Goal: Navigation & Orientation: Find specific page/section

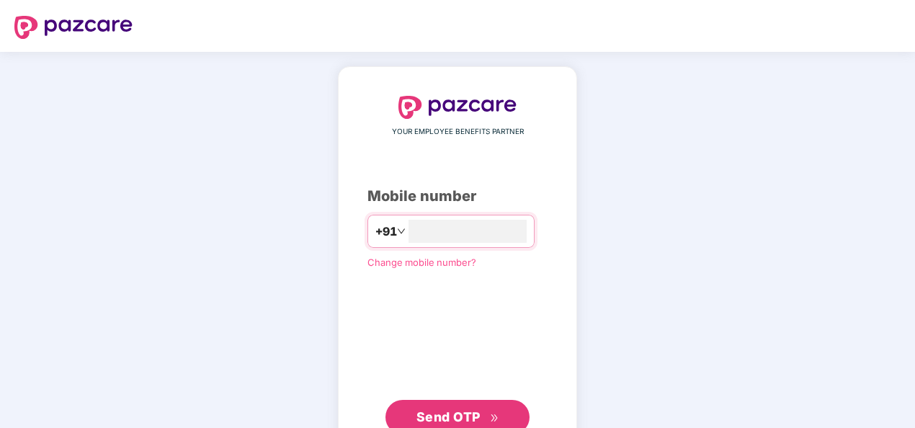
type input "**********"
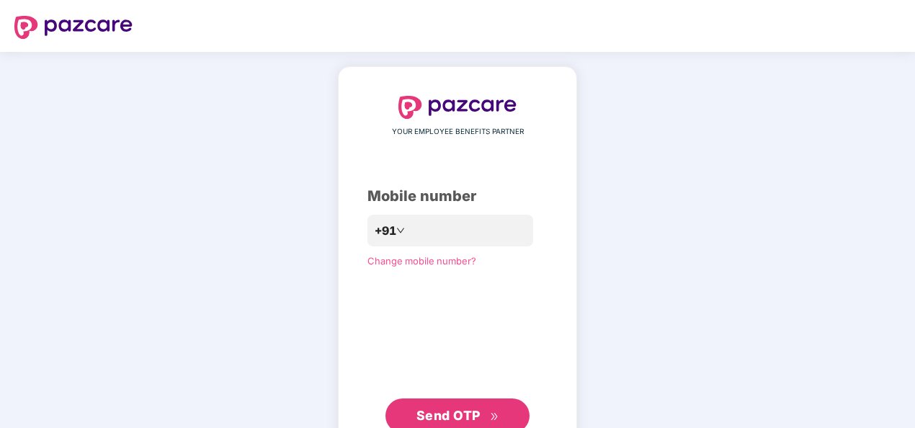
click at [438, 414] on span "Send OTP" at bounding box center [449, 415] width 64 height 15
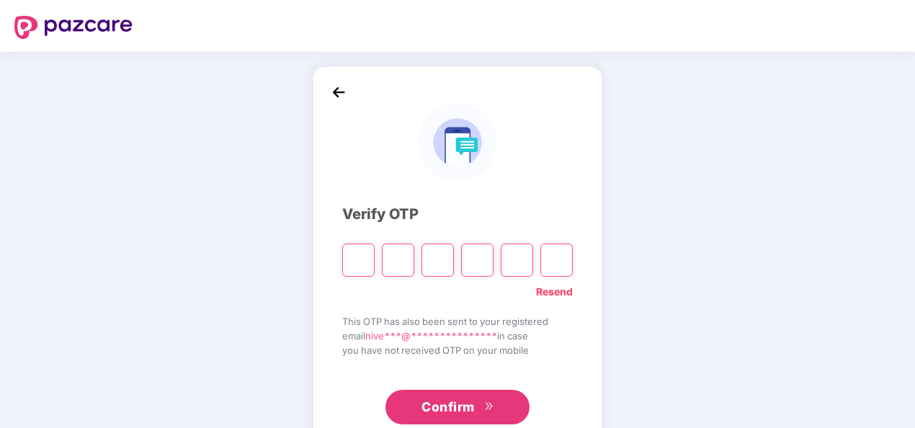
type input "*"
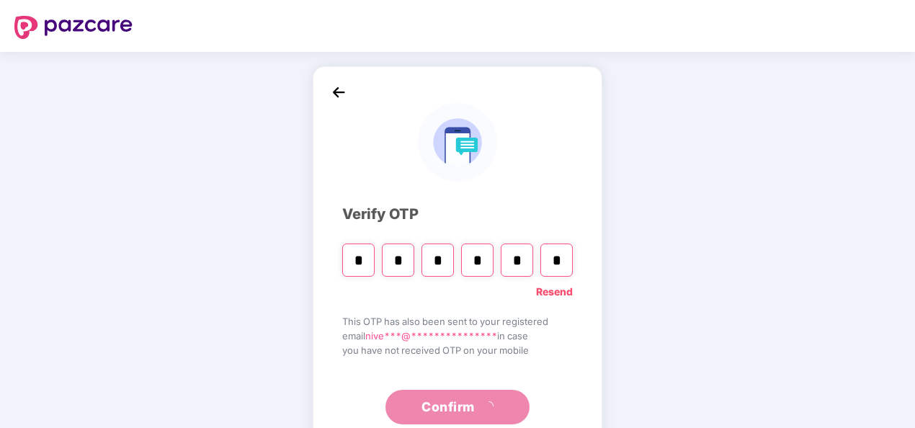
type input "*"
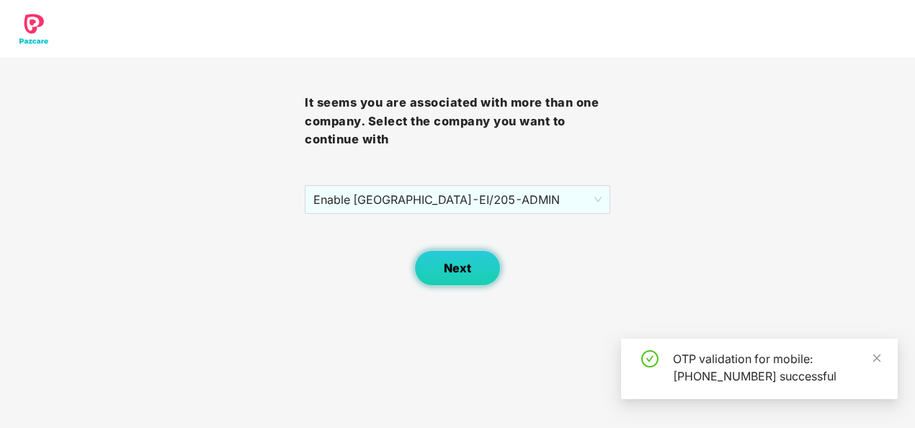
click at [455, 262] on span "Next" at bounding box center [457, 269] width 27 height 14
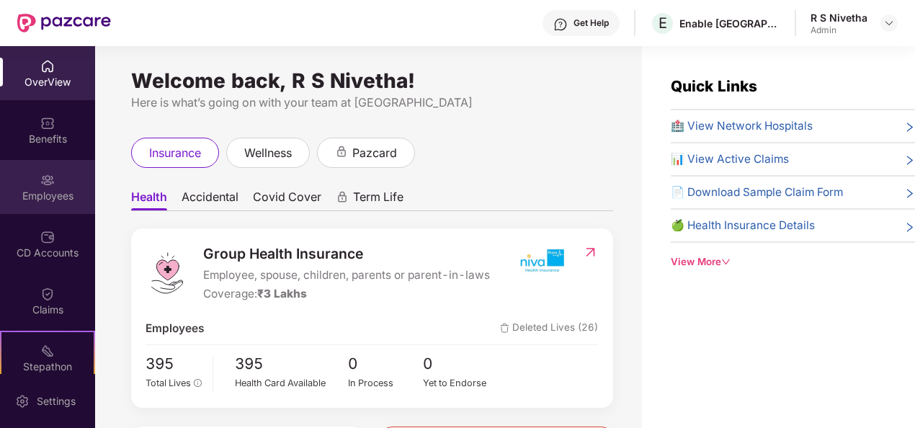
click at [58, 189] on div "Employees" at bounding box center [47, 196] width 95 height 14
